Goal: Information Seeking & Learning: Check status

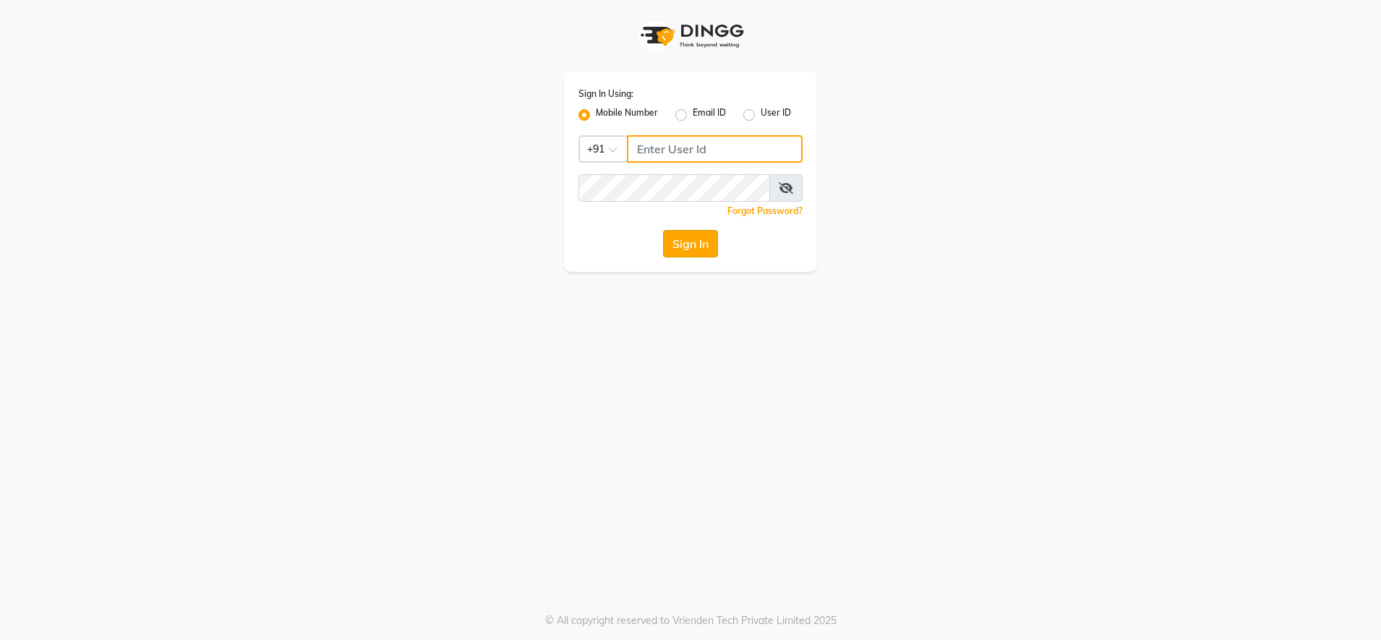
type input "9987140437"
click at [697, 237] on button "Sign In" at bounding box center [690, 243] width 55 height 27
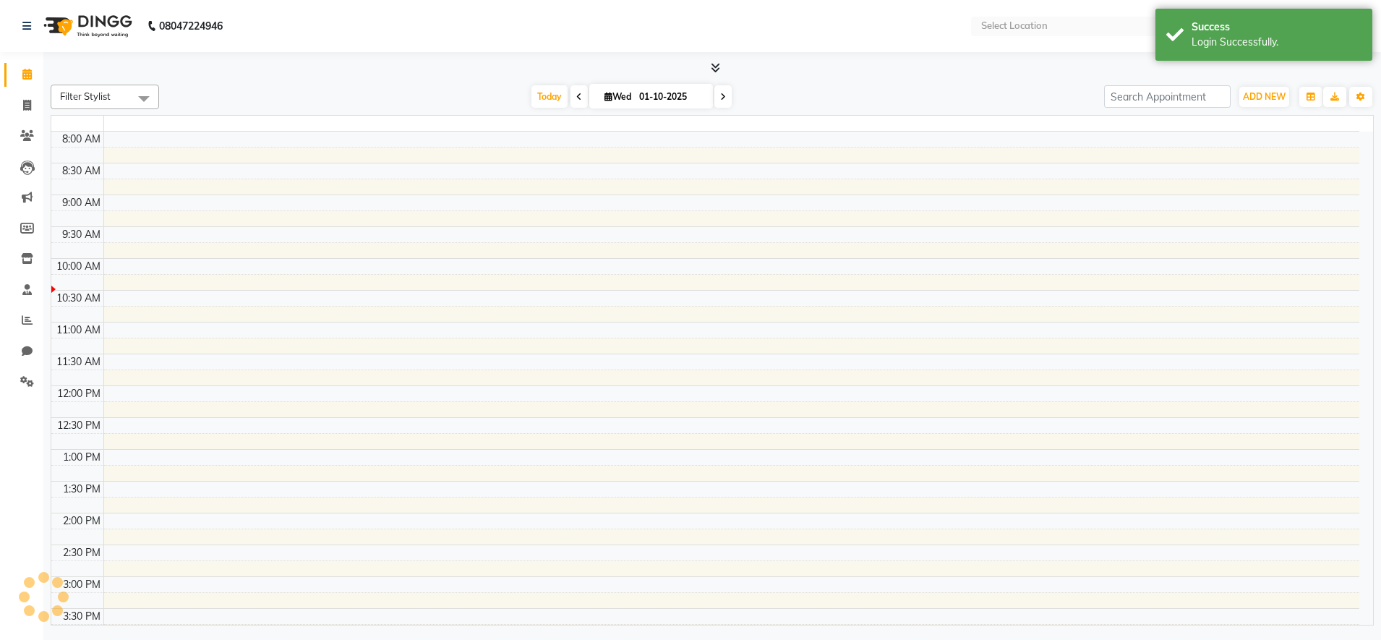
select select "en"
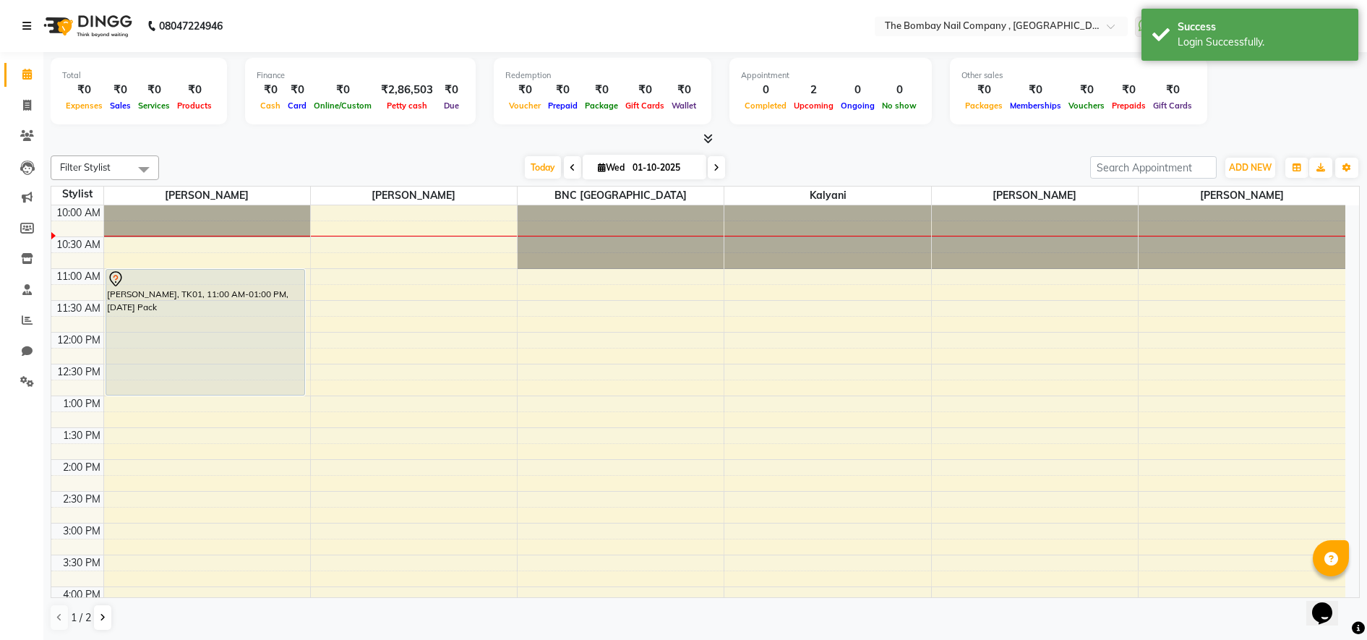
click at [28, 24] on icon at bounding box center [26, 26] width 9 height 10
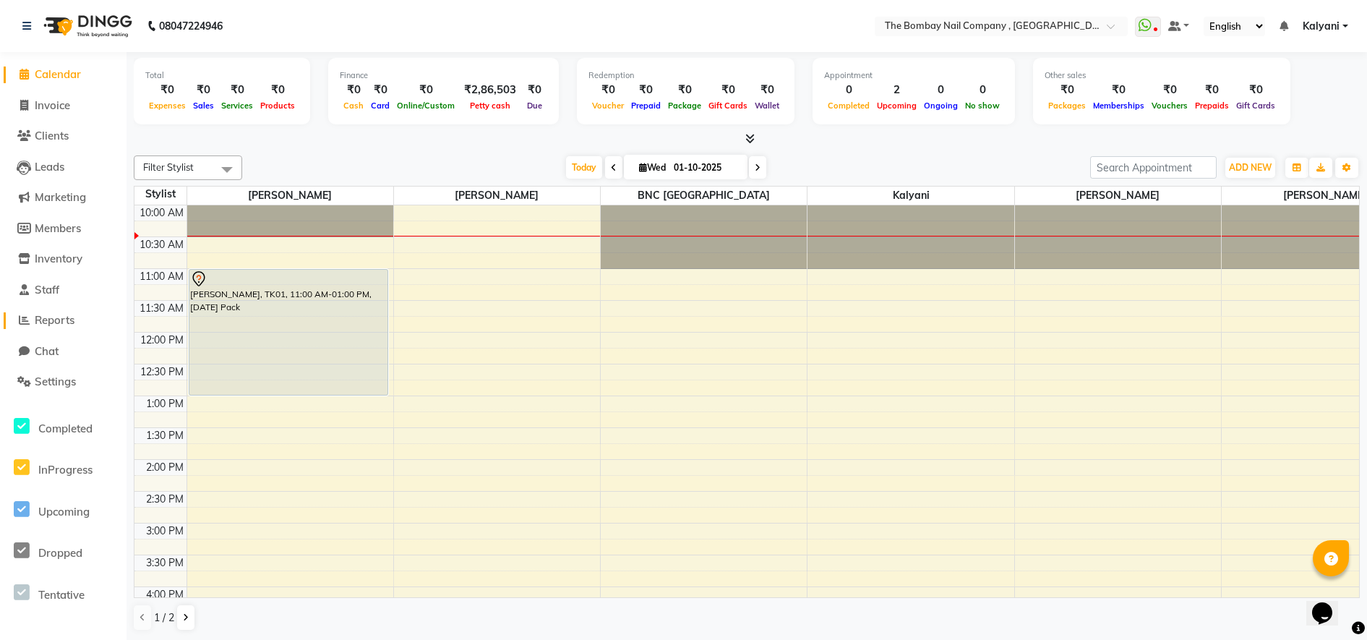
click at [58, 321] on span "Reports" at bounding box center [55, 320] width 40 height 14
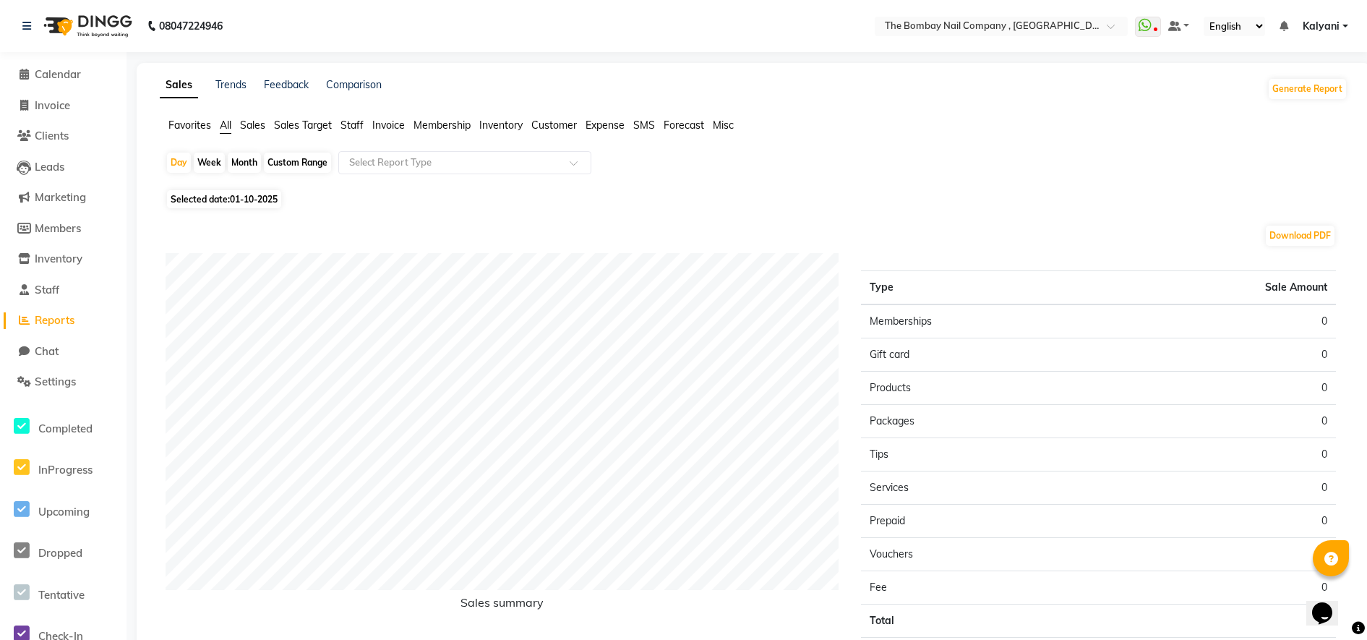
click at [193, 201] on span "Selected date: [DATE]" at bounding box center [224, 199] width 114 height 18
select select "10"
select select "2025"
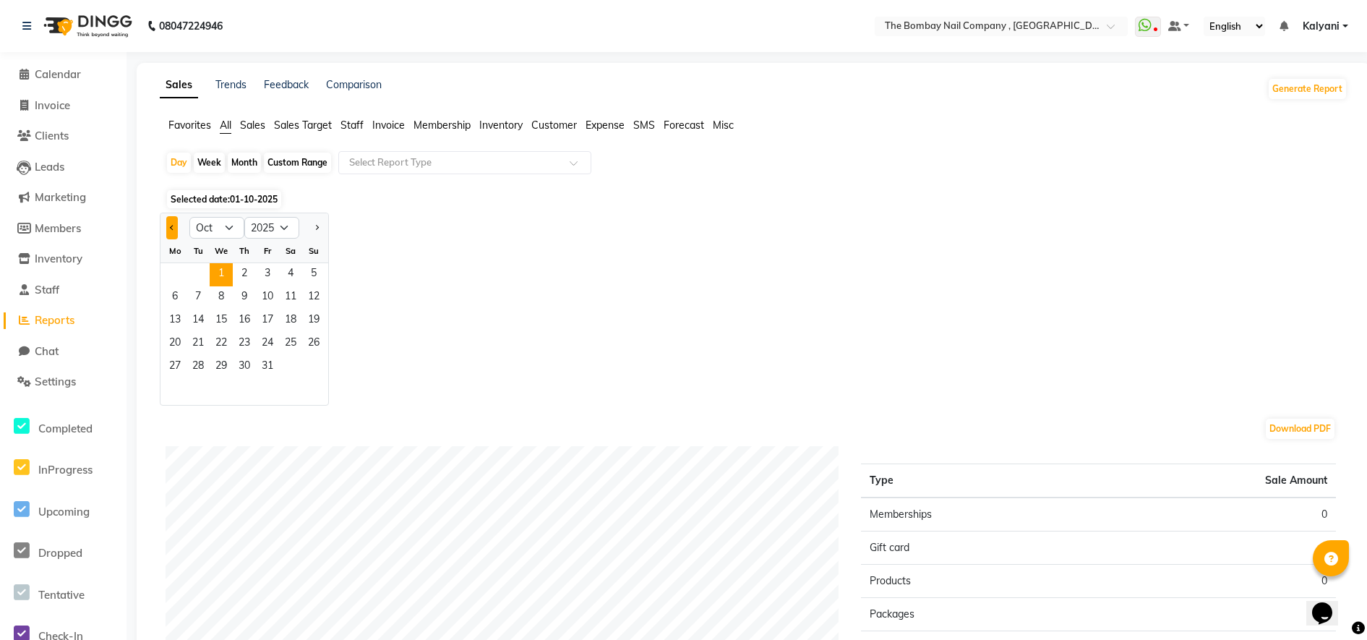
click at [168, 221] on button "Previous month" at bounding box center [172, 227] width 12 height 23
select select "9"
click at [198, 363] on span "30" at bounding box center [198, 367] width 23 height 23
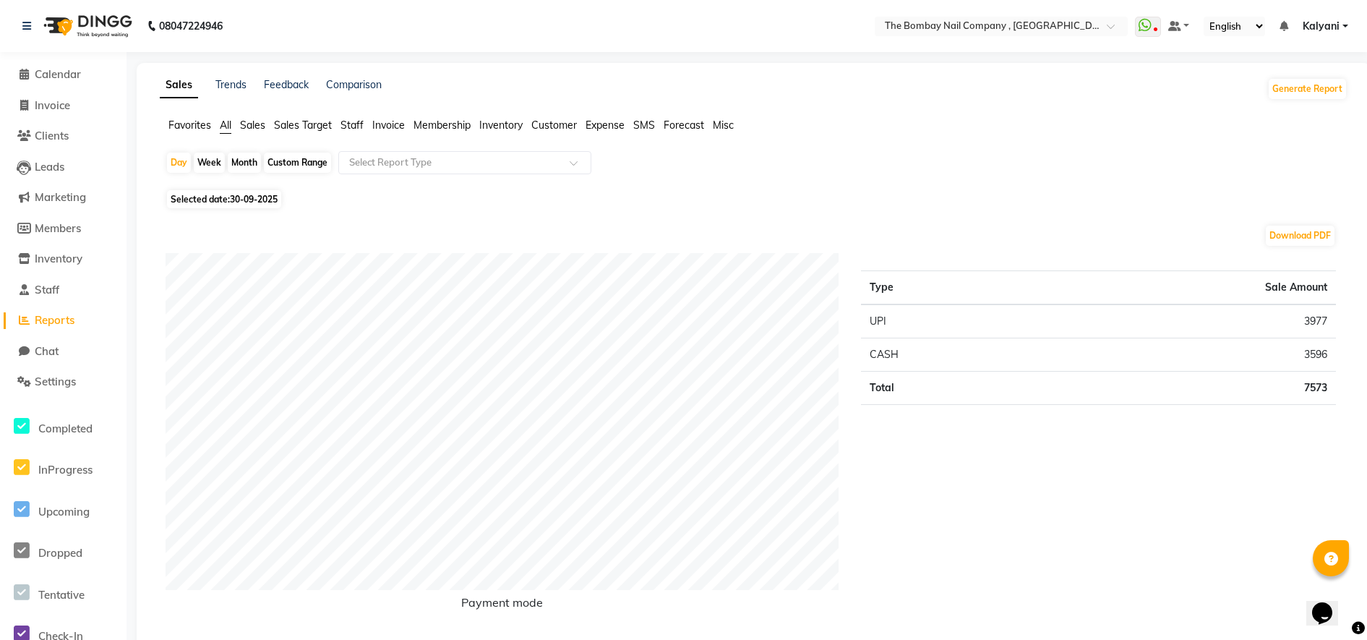
click at [1321, 325] on td "3977" at bounding box center [1186, 321] width 300 height 34
copy td "3977"
click at [1311, 350] on td "3596" at bounding box center [1186, 354] width 300 height 33
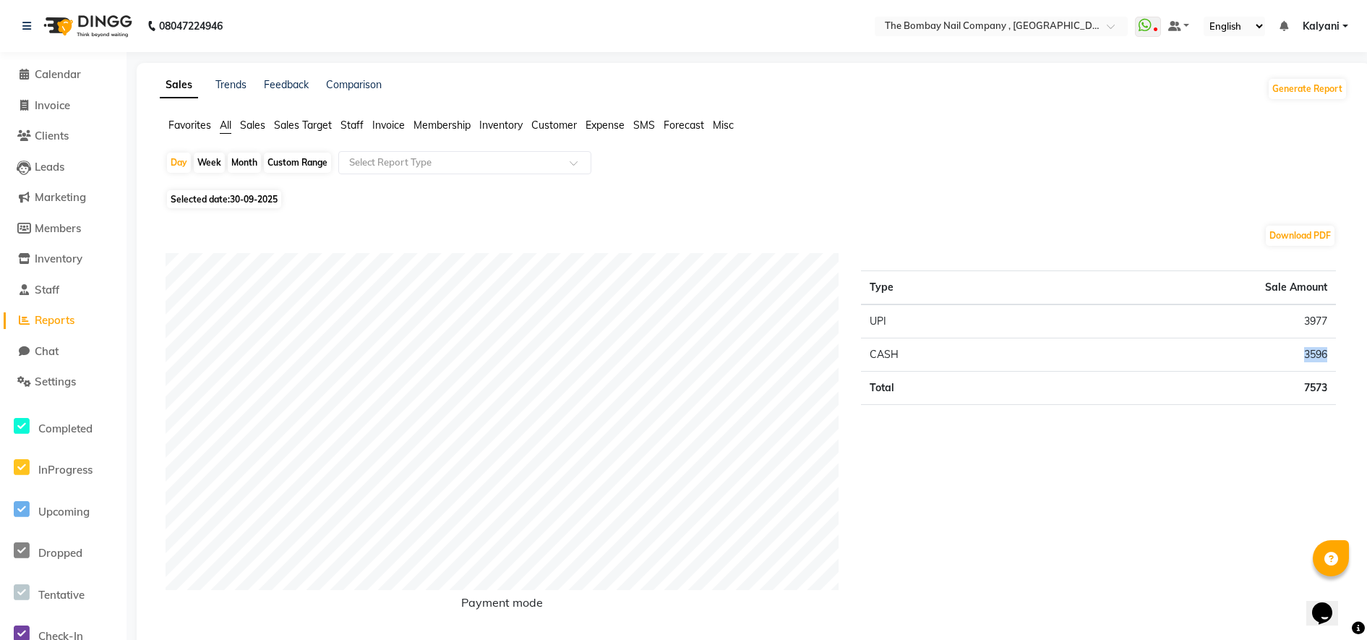
copy td "3596"
click at [255, 158] on div "Month" at bounding box center [244, 163] width 33 height 20
select select "9"
select select "2025"
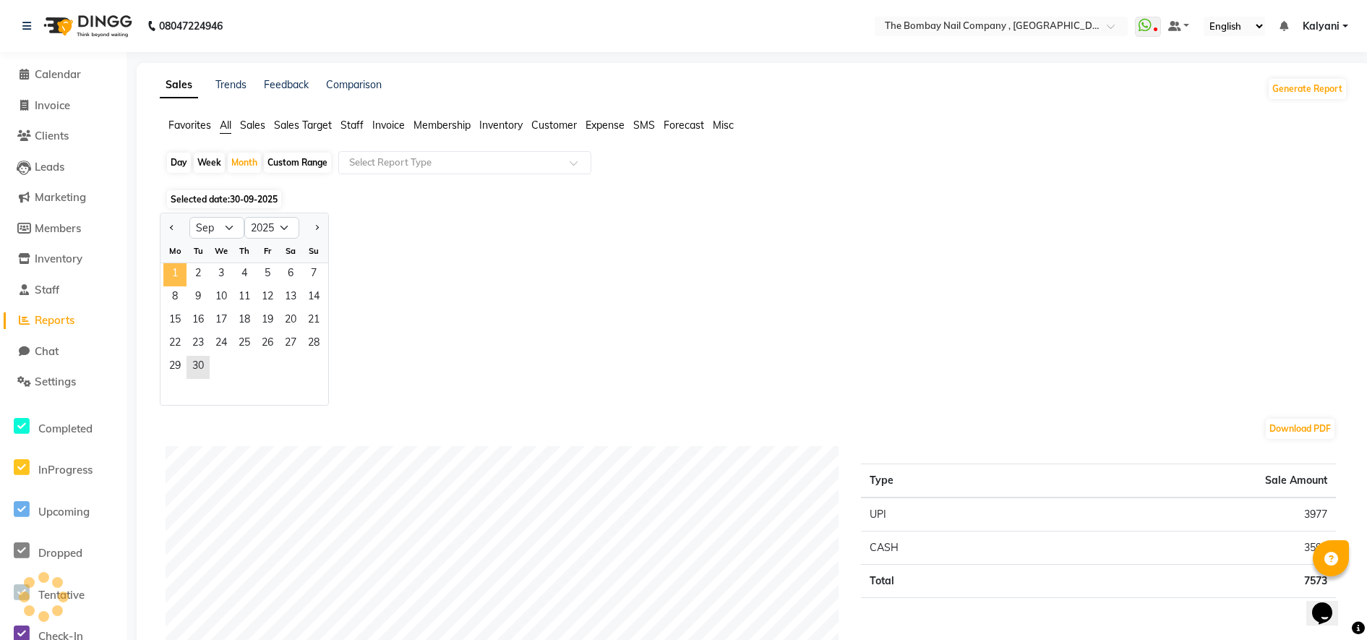
click at [176, 281] on span "1" at bounding box center [174, 274] width 23 height 23
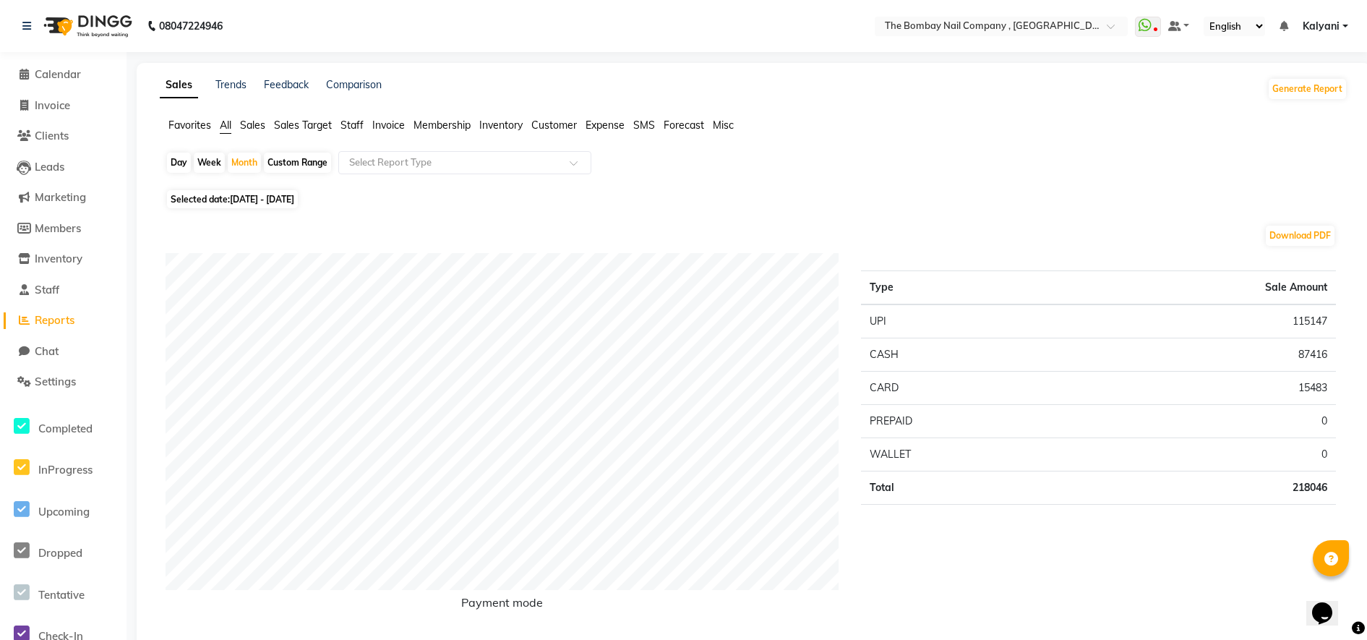
click at [1020, 289] on th "Type" at bounding box center [963, 288] width 205 height 34
